Goal: Communication & Community: Answer question/provide support

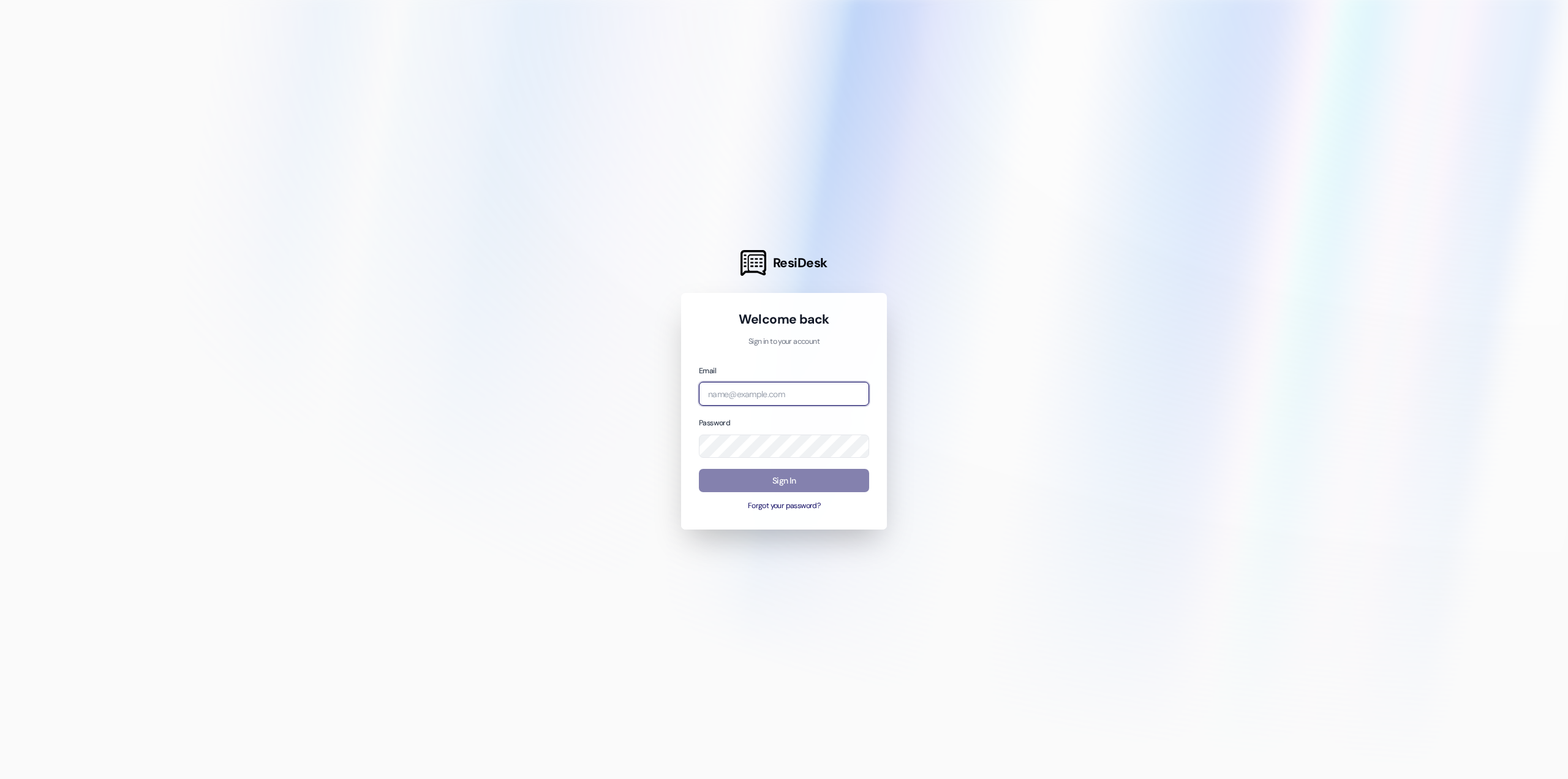
click at [786, 400] on input "email" at bounding box center [784, 393] width 170 height 24
type input "[EMAIL_ADDRESS][DOMAIN_NAME]"
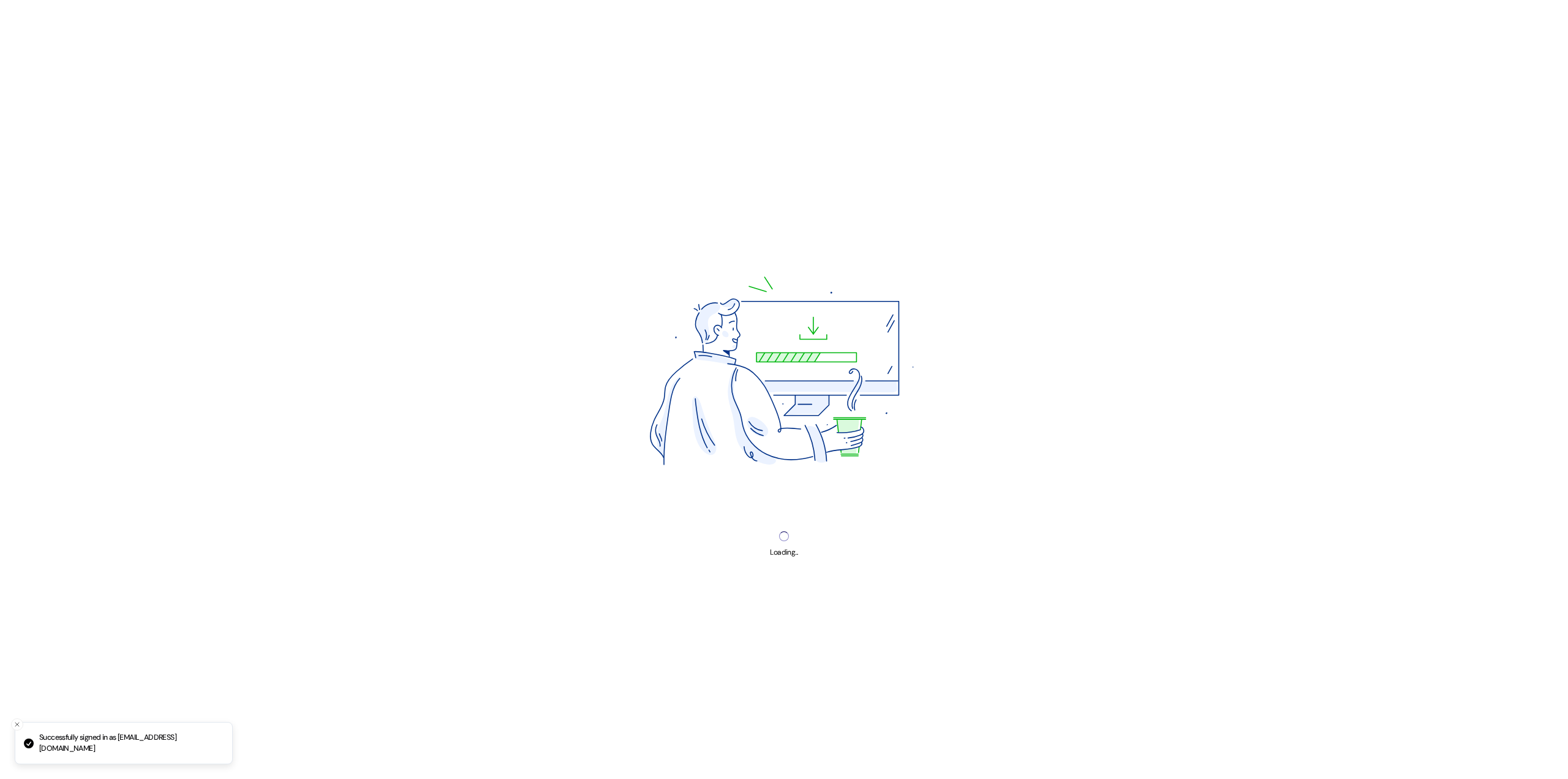
click at [815, 470] on img at bounding box center [784, 375] width 416 height 311
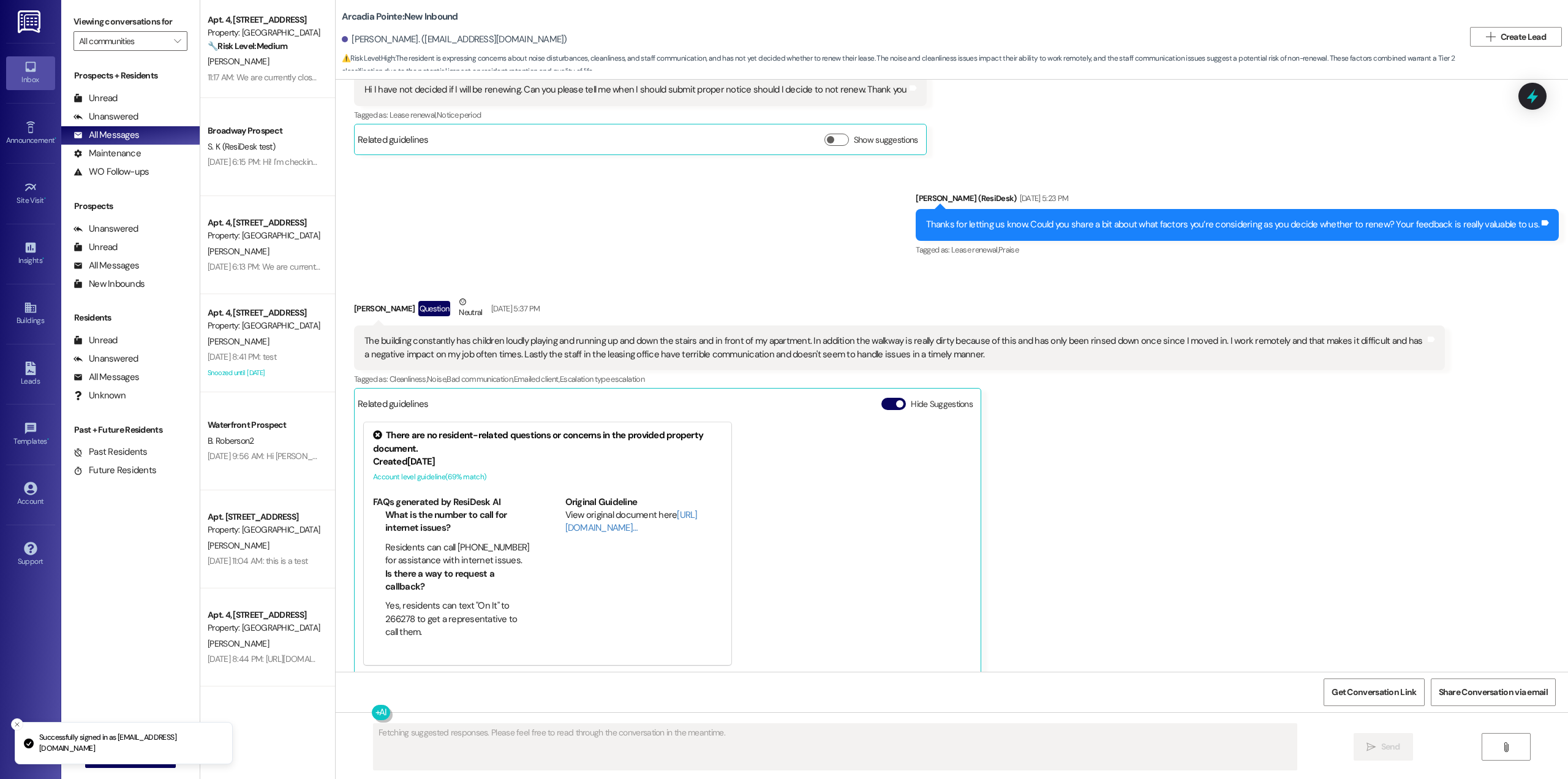
scroll to position [1205, 0]
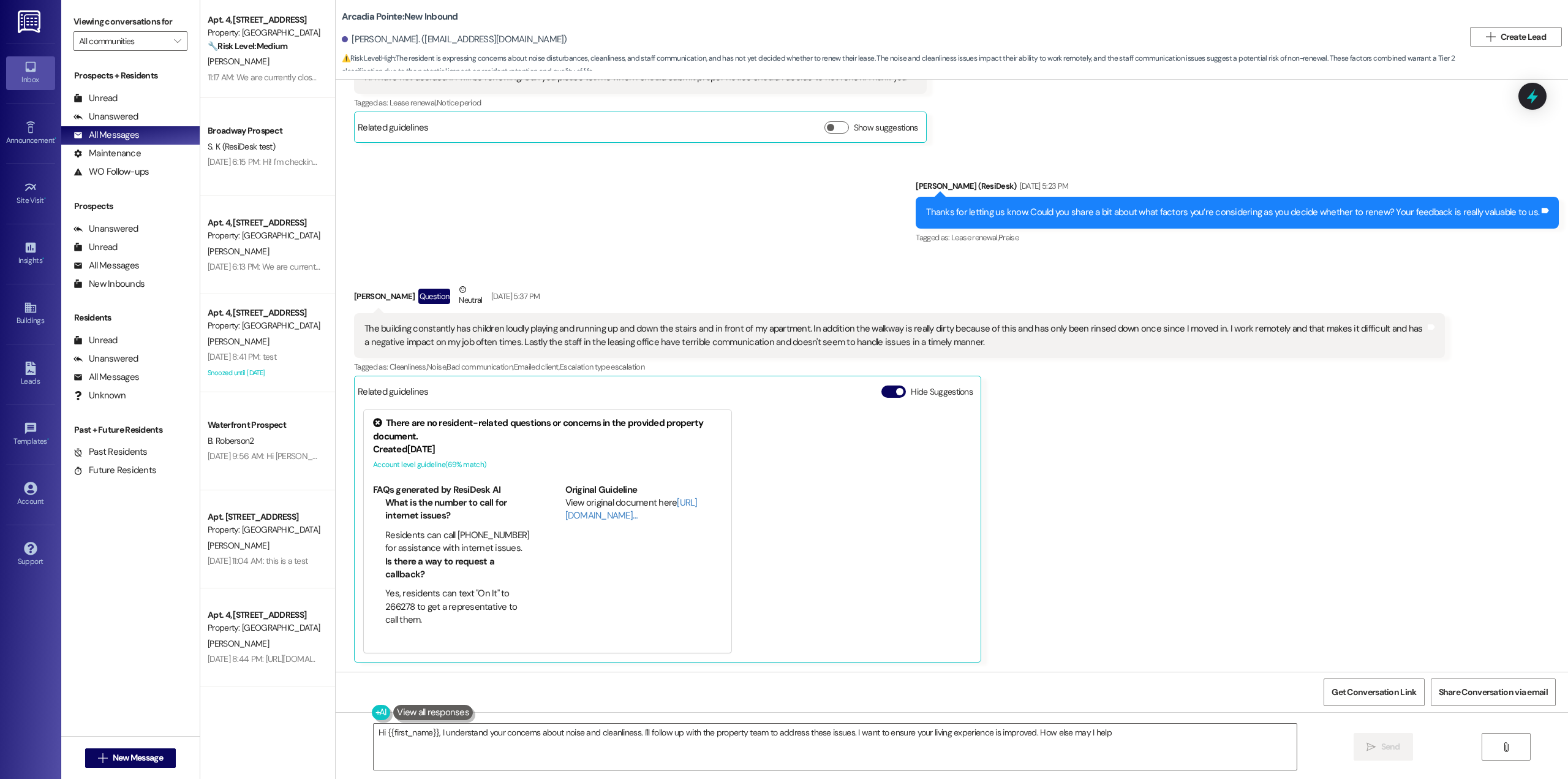
type textarea "Hi {{first_name}}, I understand your concerns about noise and cleanliness. I'll…"
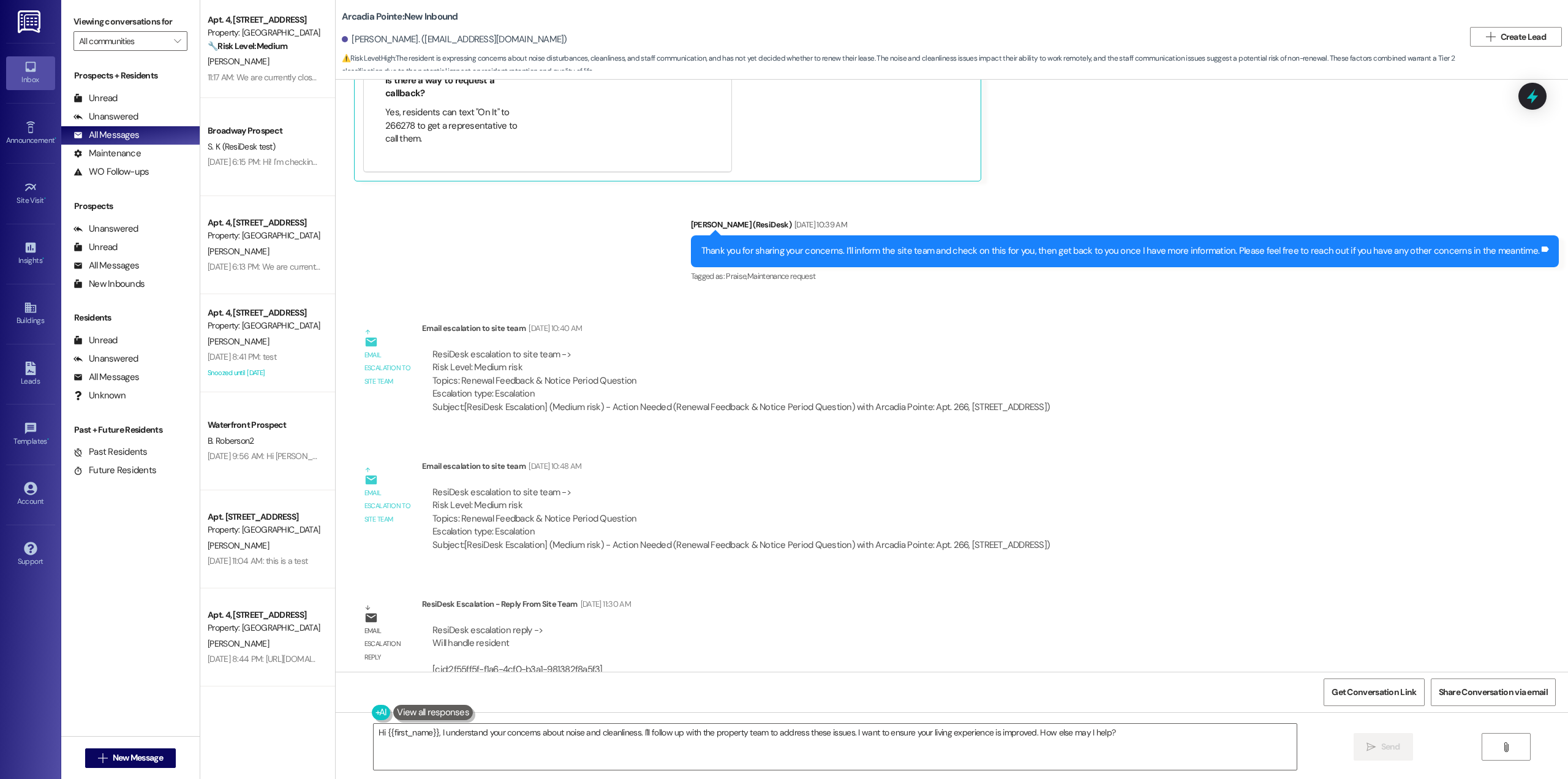
scroll to position [1931, 0]
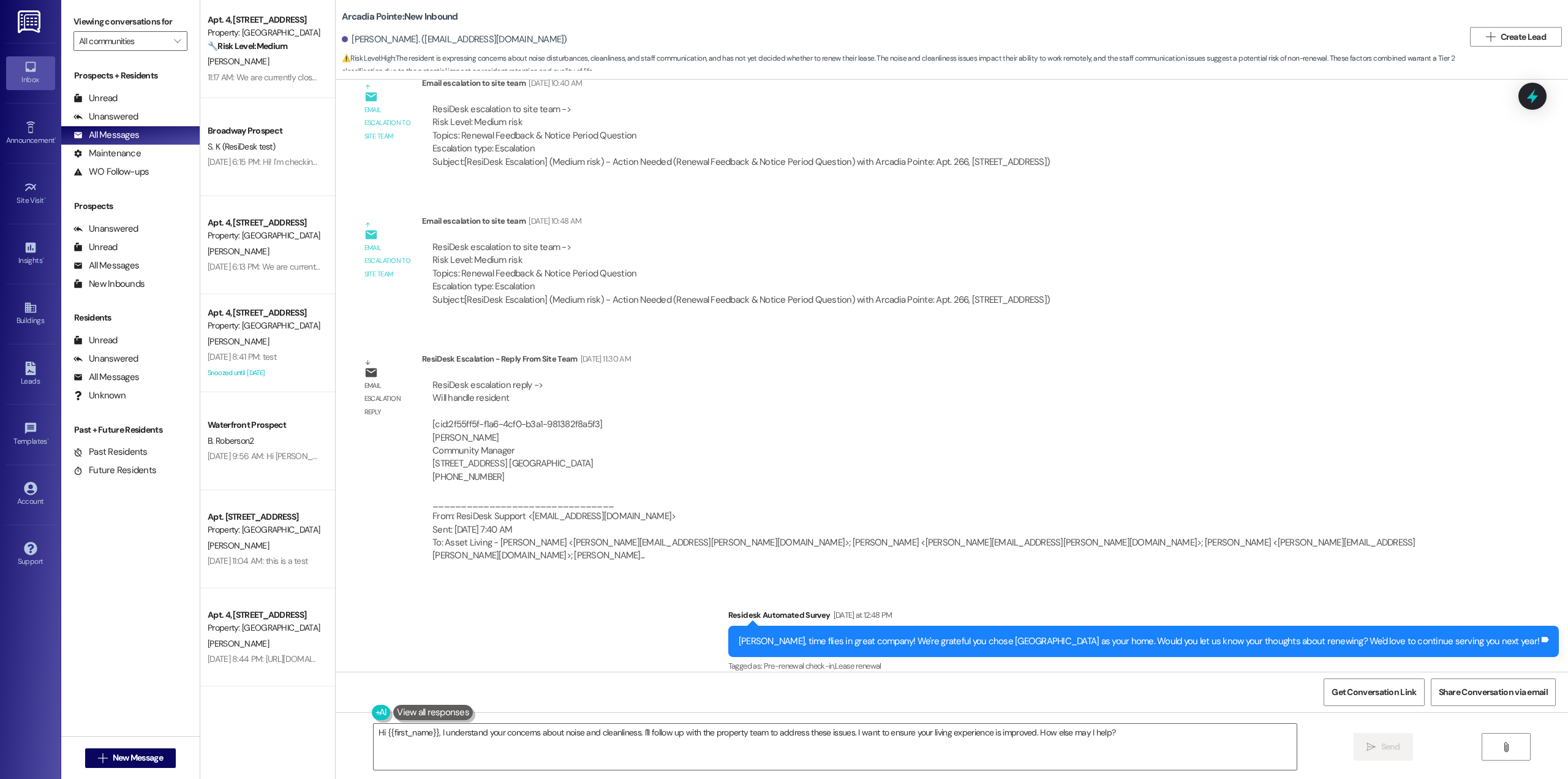
click at [1140, 521] on div "ResiDesk escalation reply -> Will handle resident [cid:2f55ff5f-f1a6-4cf0-b3a1-…" at bounding box center [934, 470] width 1005 height 184
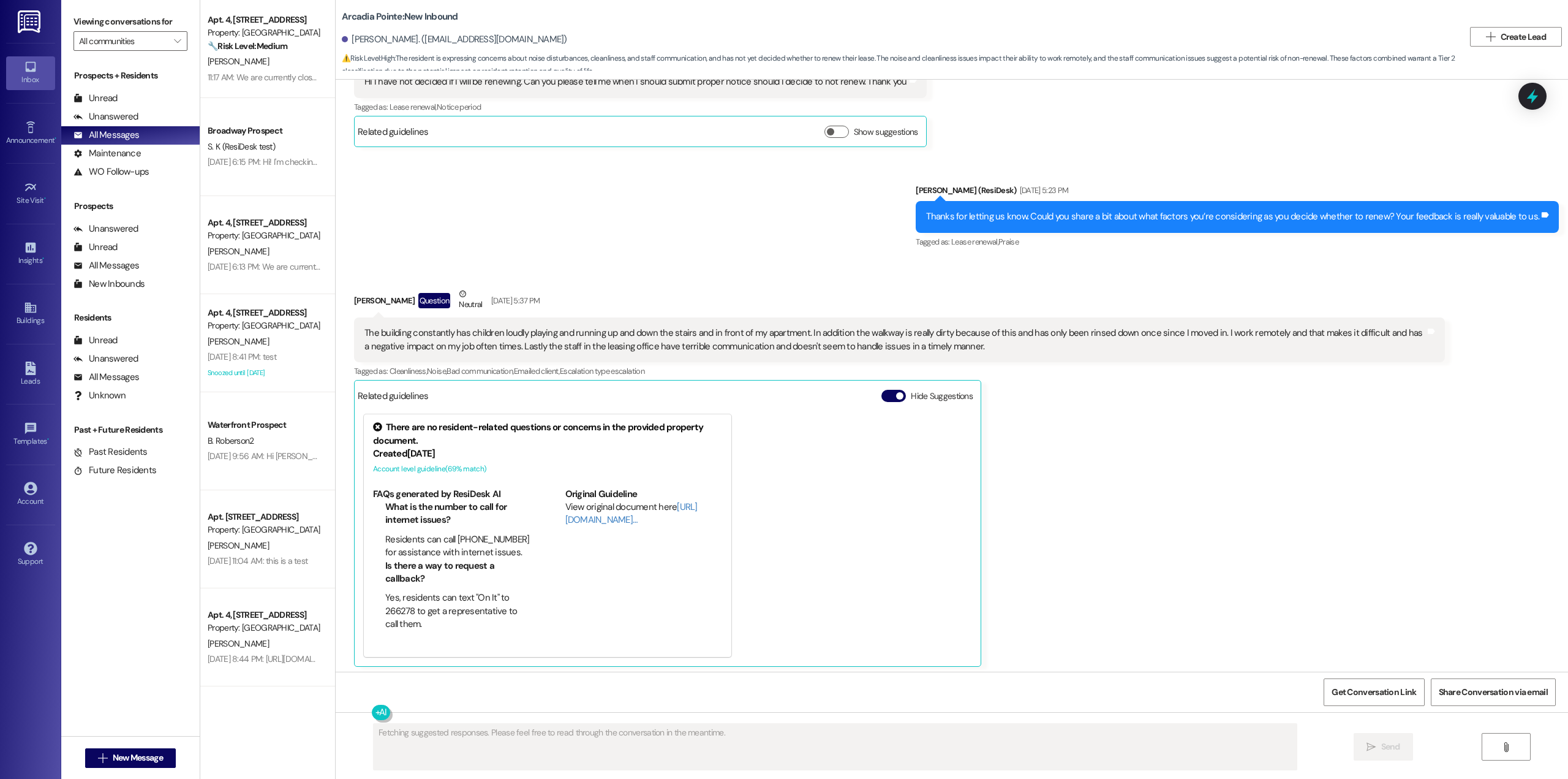
scroll to position [1205, 0]
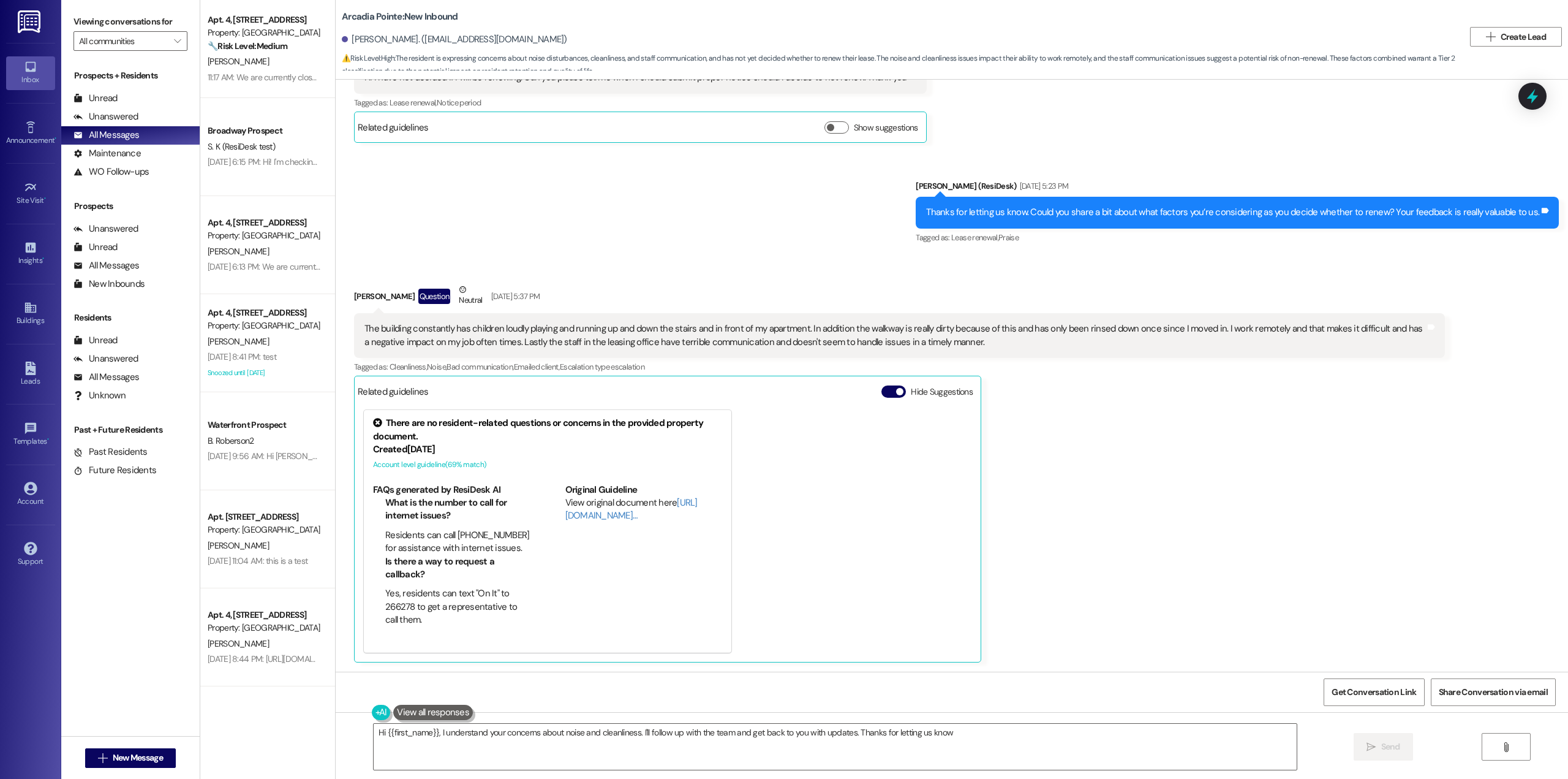
type textarea "Hi {{first_name}}, I understand your concerns about noise and cleanliness. I'll…"
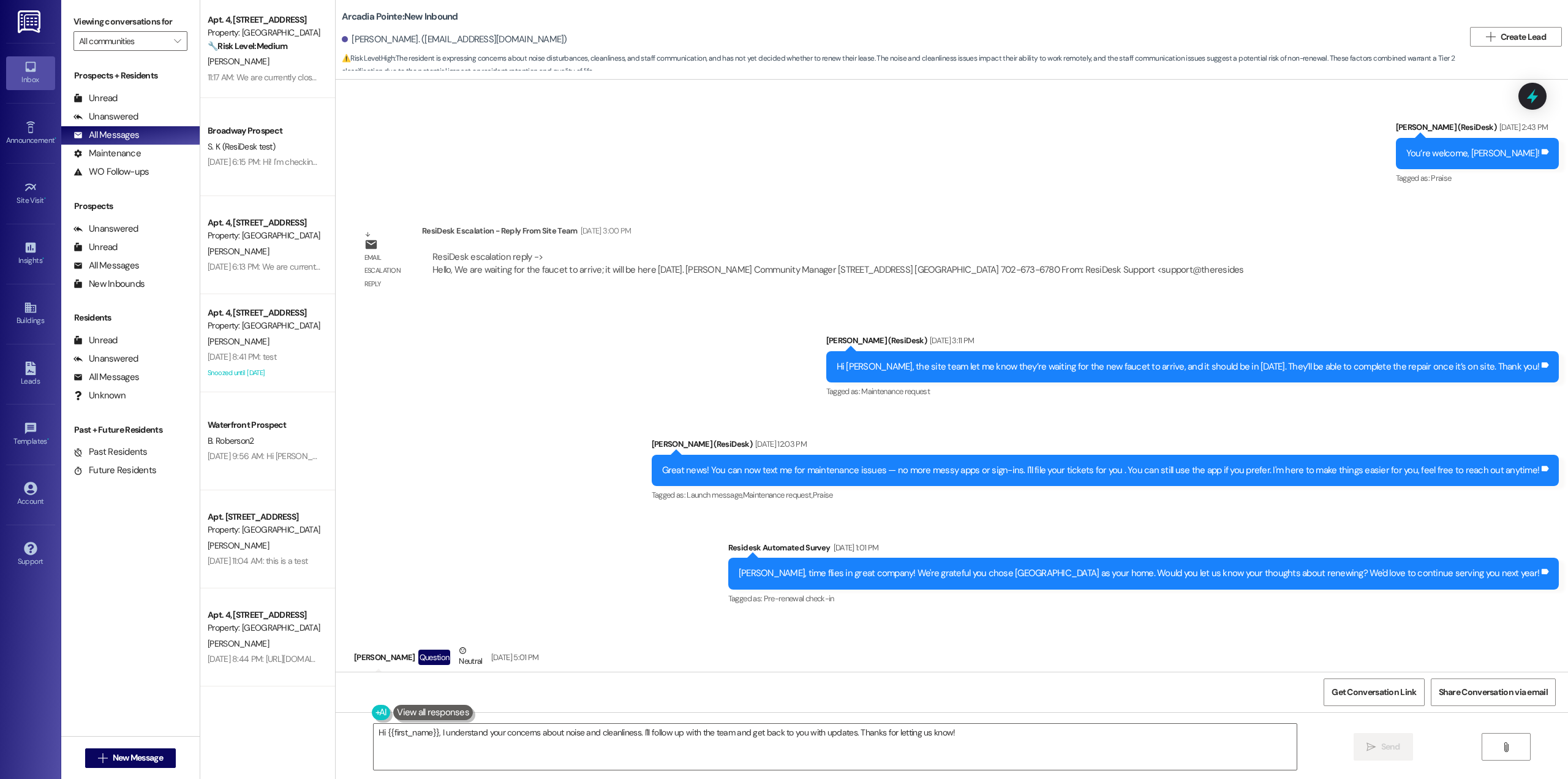
scroll to position [592, 0]
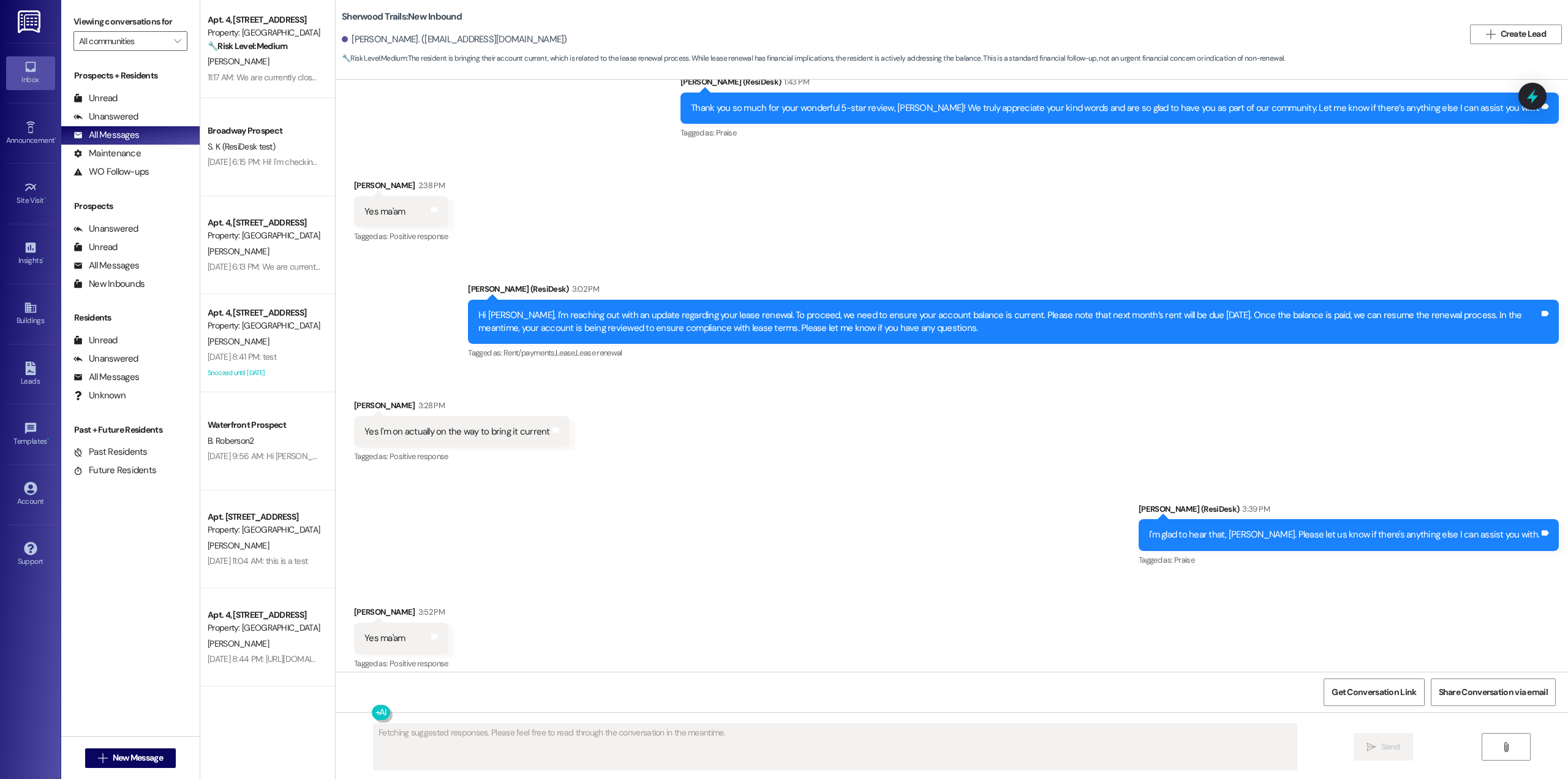
scroll to position [1830, 0]
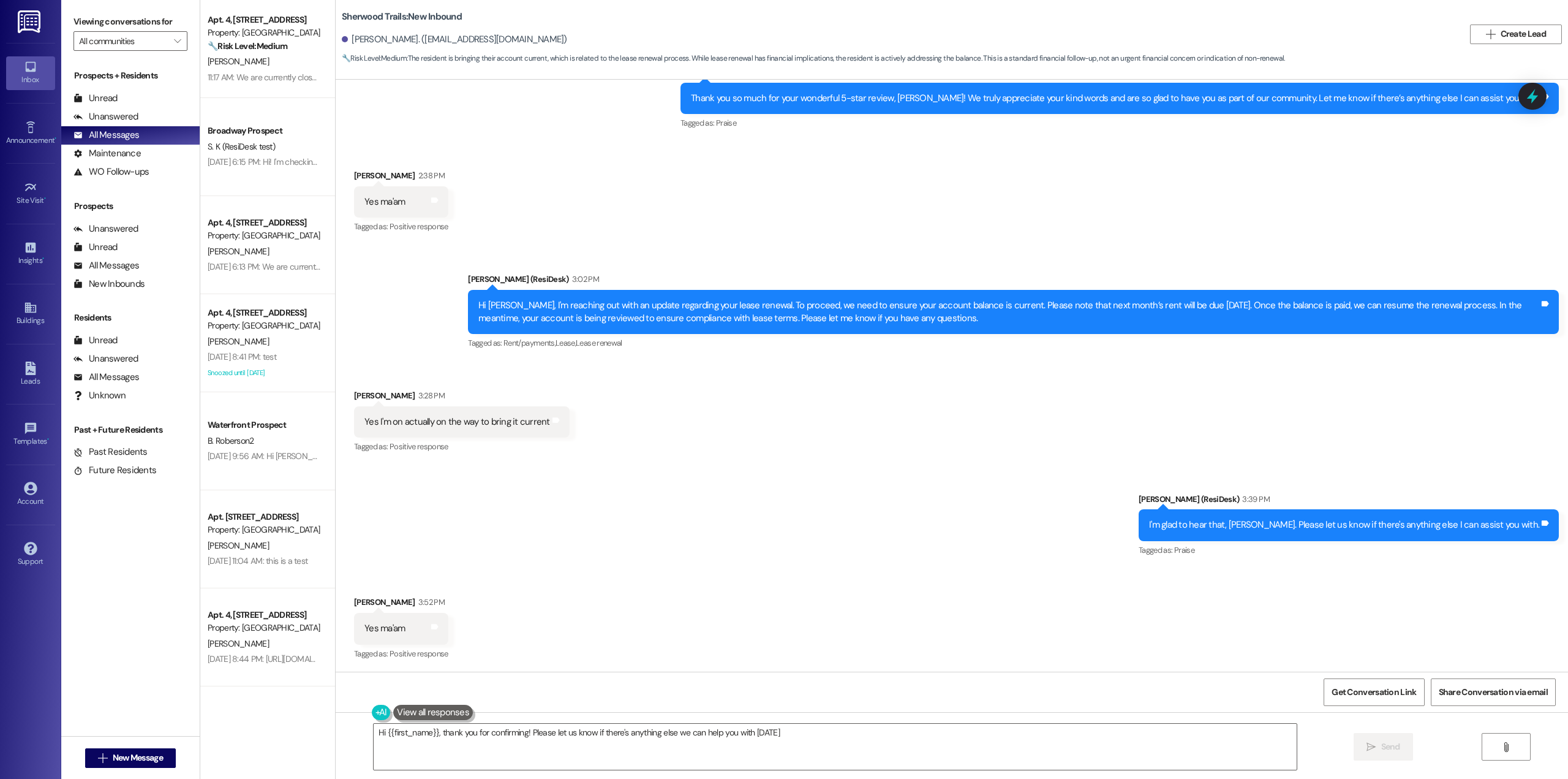
type textarea "Hi {{first_name}}, thank you for confirming! Please let us know if there's anyt…"
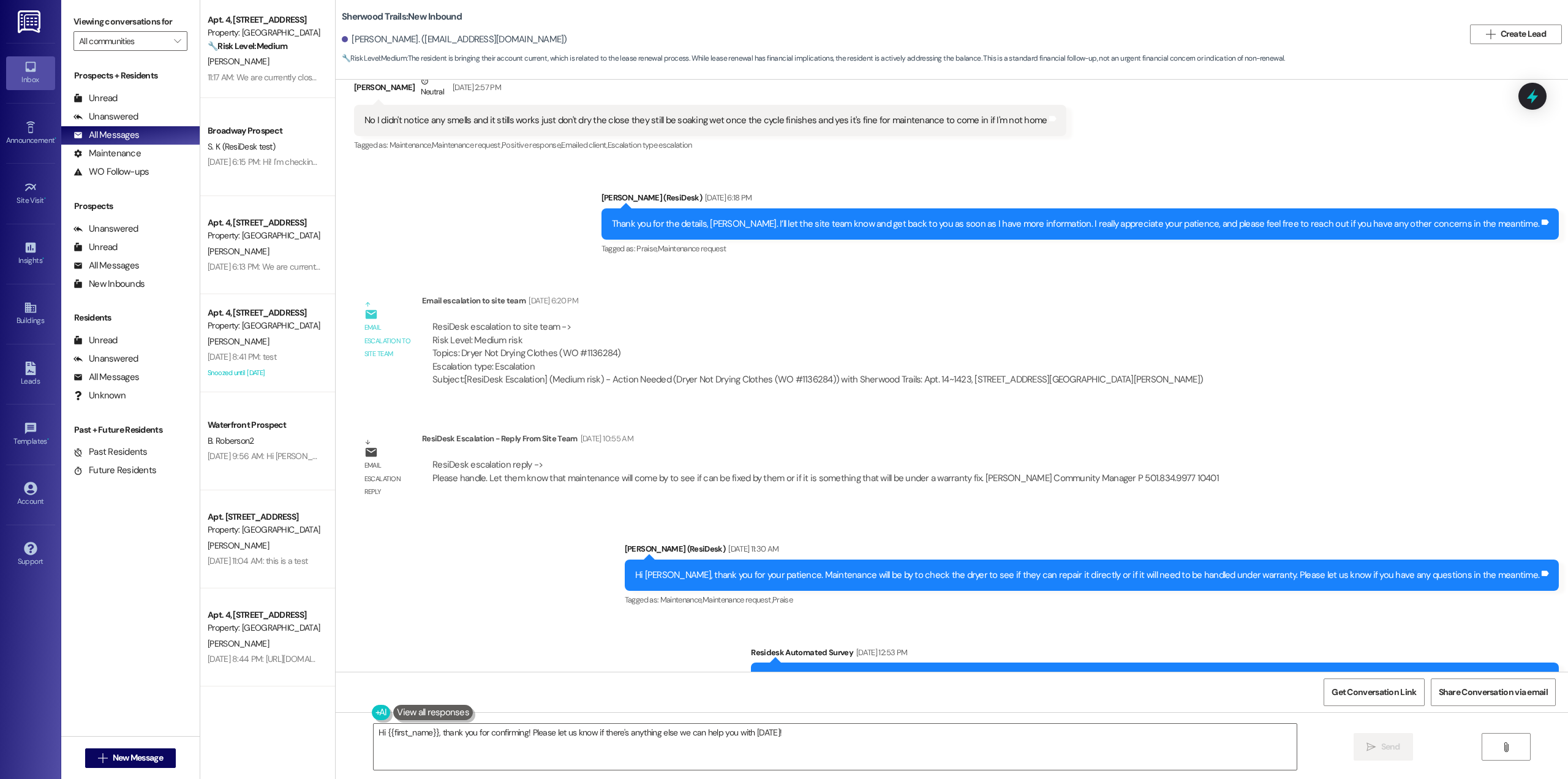
scroll to position [421, 0]
